Goal: Register for event/course

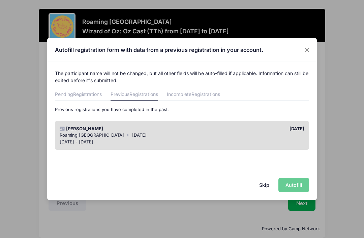
click at [297, 185] on div "Skip Autofill" at bounding box center [182, 185] width 270 height 30
click at [295, 185] on div "Skip Autofill" at bounding box center [182, 185] width 270 height 30
click at [257, 133] on div "Roaming [GEOGRAPHIC_DATA] [DATE]" at bounding box center [182, 135] width 245 height 7
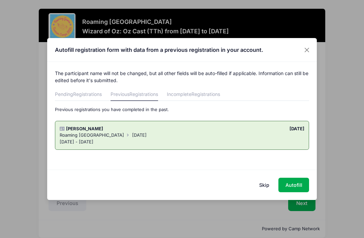
click at [296, 184] on button "Autofill" at bounding box center [293, 185] width 31 height 14
type input "[PERSON_NAME][EMAIL_ADDRESS][PERSON_NAME][DOMAIN_NAME]"
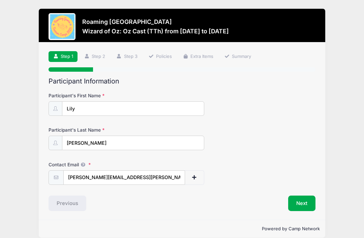
click at [302, 202] on button "Next" at bounding box center [301, 204] width 27 height 16
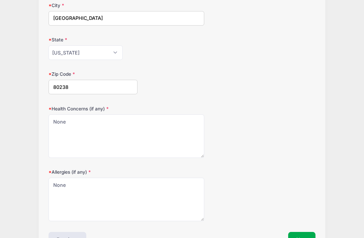
scroll to position [181, 0]
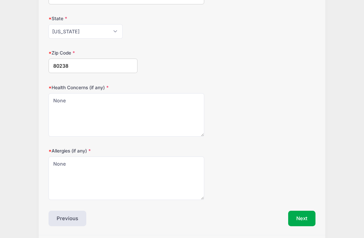
click at [303, 217] on button "Next" at bounding box center [301, 219] width 27 height 16
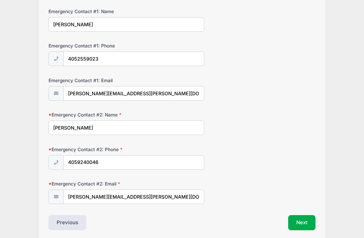
scroll to position [191, 0]
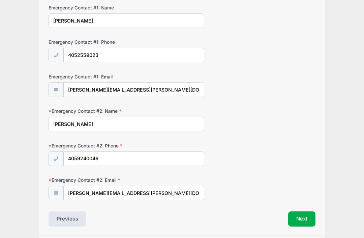
click at [301, 215] on button "Next" at bounding box center [301, 220] width 27 height 16
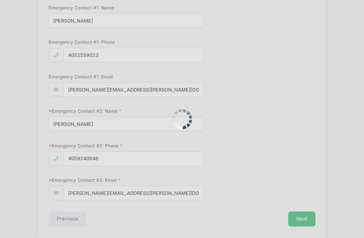
scroll to position [49, 0]
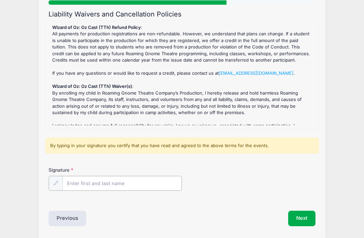
click at [93, 183] on input "Signature" at bounding box center [121, 183] width 119 height 14
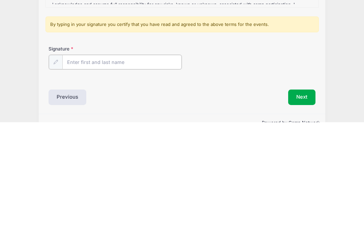
type input "[PERSON_NAME]"
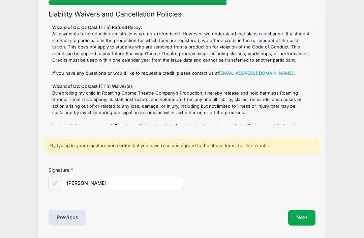
click at [306, 216] on button "Next" at bounding box center [301, 218] width 27 height 16
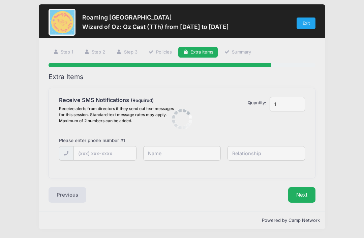
scroll to position [0, 0]
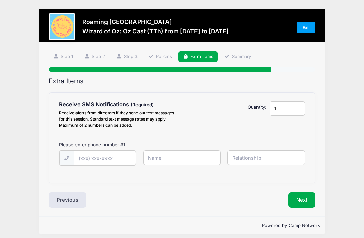
click at [103, 159] on input "text" at bounding box center [105, 158] width 62 height 14
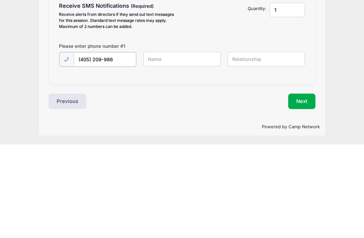
type input "[PHONE_NUMBER]"
type input "[PERSON_NAME]"
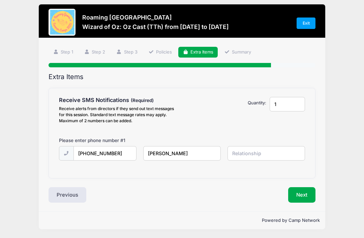
click at [256, 146] on input "text" at bounding box center [267, 153] width 78 height 14
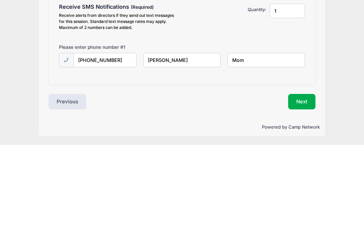
type input "Mom"
click at [305, 187] on button "Next" at bounding box center [301, 195] width 27 height 16
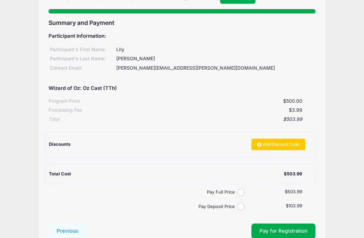
scroll to position [83, 0]
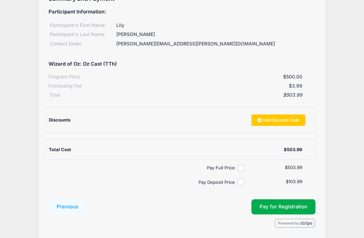
click at [241, 165] on input "Pay Full Price" at bounding box center [241, 169] width 8 height 8
radio input "true"
click at [308, 203] on button "Pay for Registration" at bounding box center [283, 208] width 64 height 16
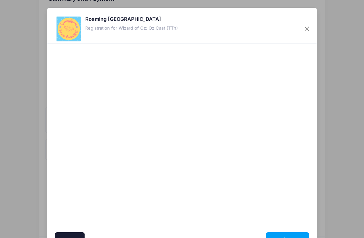
scroll to position [0, 0]
click at [292, 237] on button "Pay $503.99" at bounding box center [287, 240] width 43 height 14
